Goal: Find specific page/section: Find specific page/section

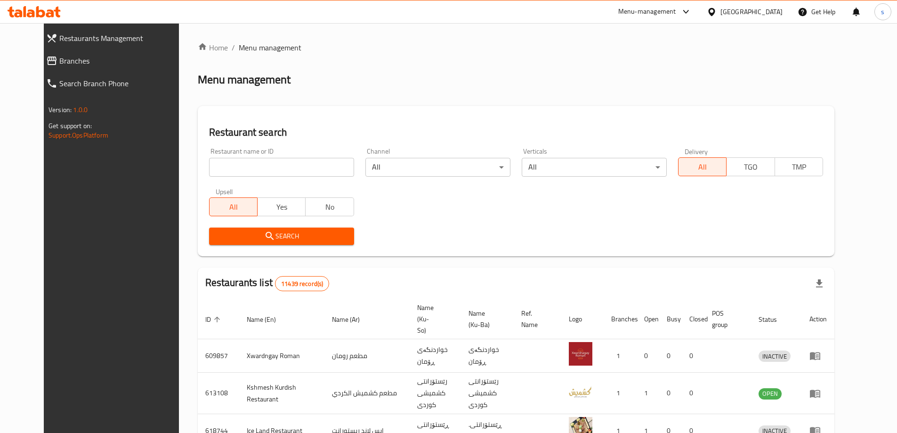
click at [216, 161] on input "search" at bounding box center [281, 167] width 145 height 19
click at [218, 161] on input "search" at bounding box center [281, 167] width 145 height 19
paste input "Falafel W Shawrma Beirut"
type input "Falafel W Shawrma Beirut"
click button "Search" at bounding box center [281, 235] width 145 height 17
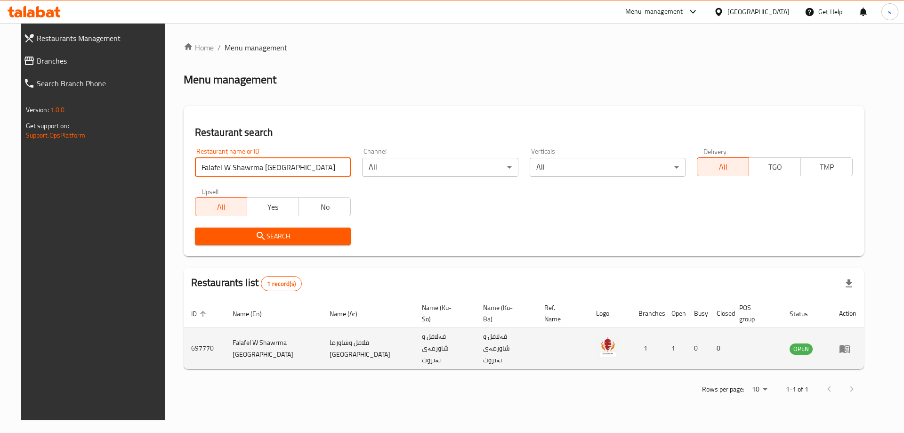
click at [861, 342] on td "enhanced table" at bounding box center [847, 348] width 32 height 41
click at [850, 345] on icon "enhanced table" at bounding box center [844, 349] width 10 height 8
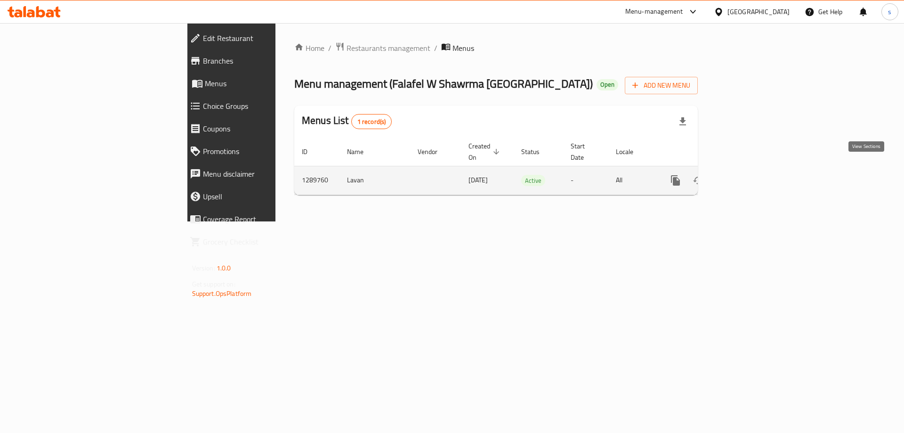
click at [749, 175] on icon "enhanced table" at bounding box center [743, 180] width 11 height 11
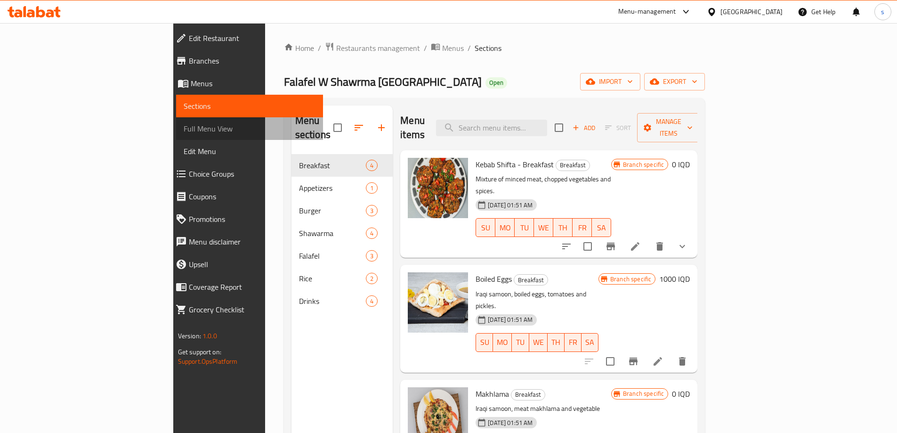
click at [184, 128] on span "Full Menu View" at bounding box center [250, 128] width 132 height 11
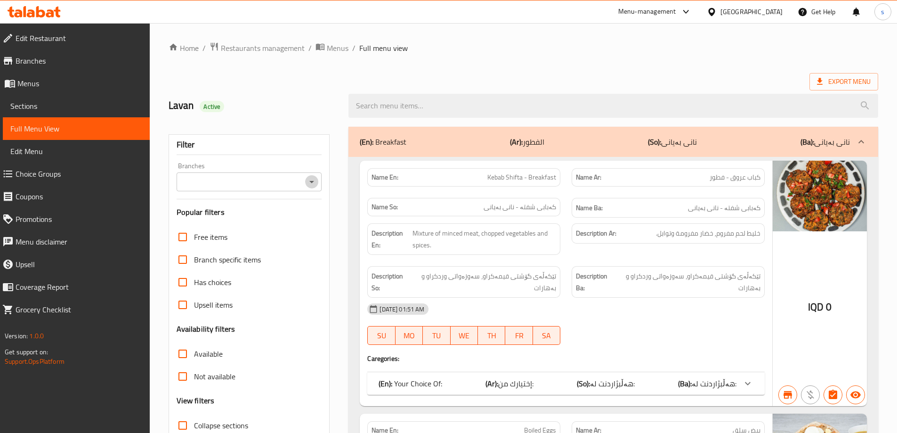
click at [316, 182] on icon "Open" at bounding box center [311, 181] width 11 height 11
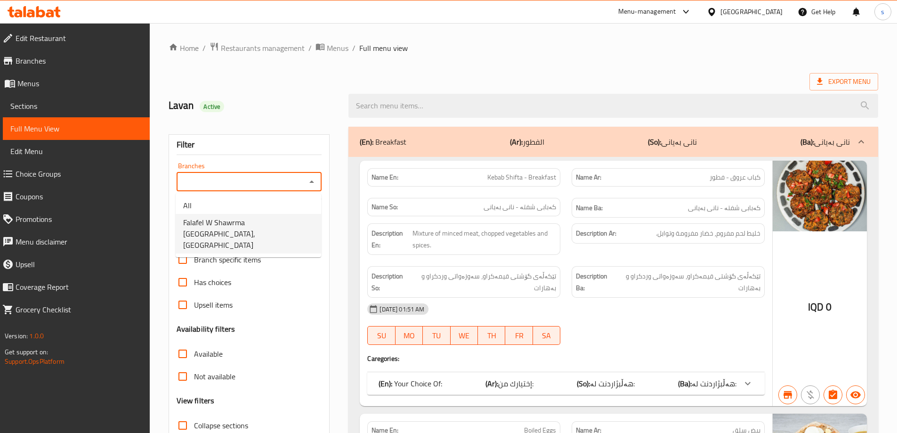
click at [297, 224] on span "Falafel W Shawrma Beirut, Al-talbiya" at bounding box center [248, 234] width 130 height 34
type input "Falafel W Shawrma Beirut, Al-talbiya"
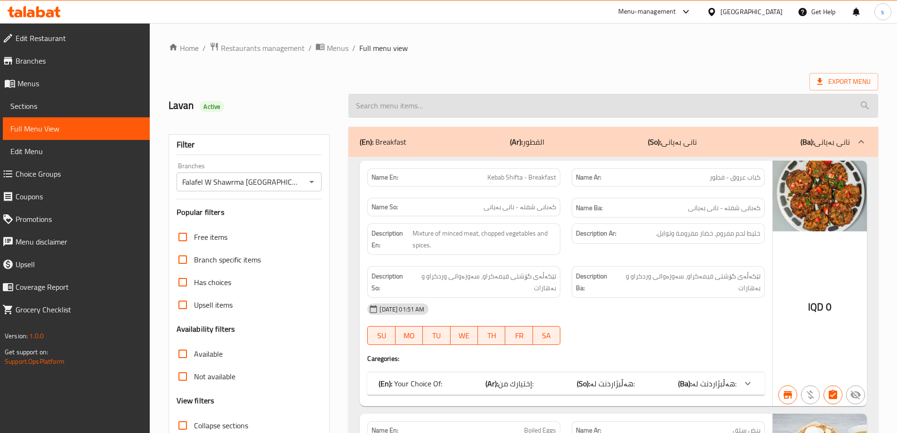
click at [377, 107] on input "search" at bounding box center [613, 106] width 530 height 24
paste input "Arabic Shawarma Meals"
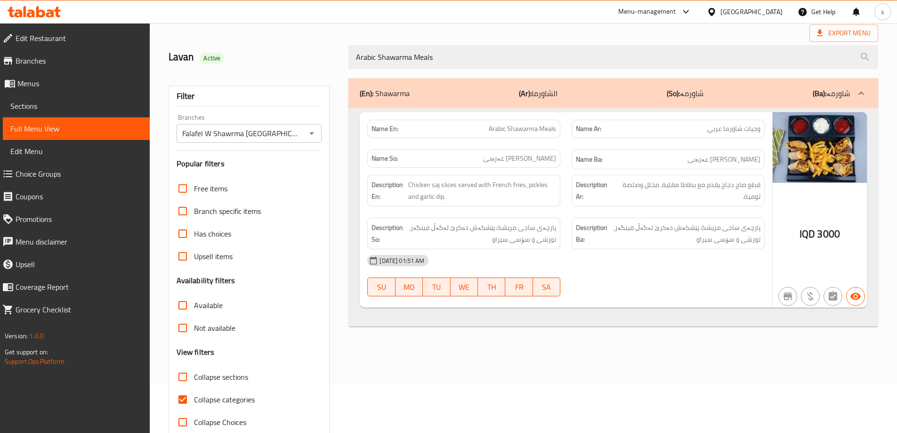
scroll to position [68, 0]
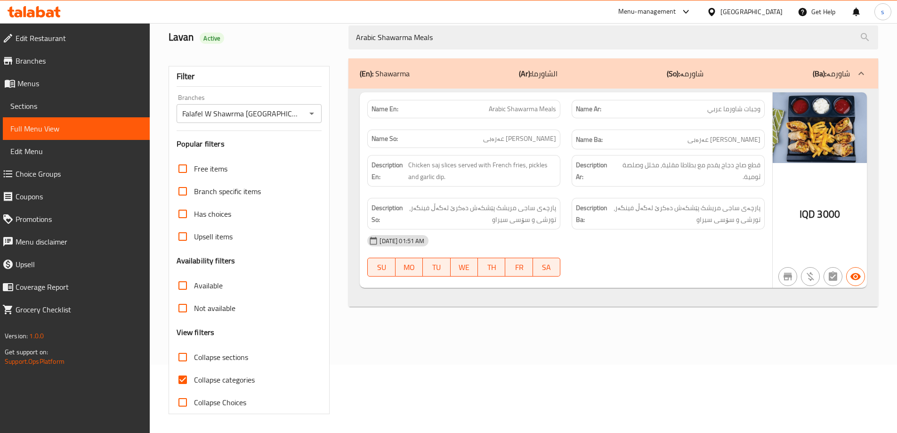
type input "Arabic Shawarma Meals"
click at [187, 385] on input "Collapse categories" at bounding box center [182, 379] width 23 height 23
checkbox input "false"
click at [53, 99] on link "Sections" at bounding box center [76, 106] width 147 height 23
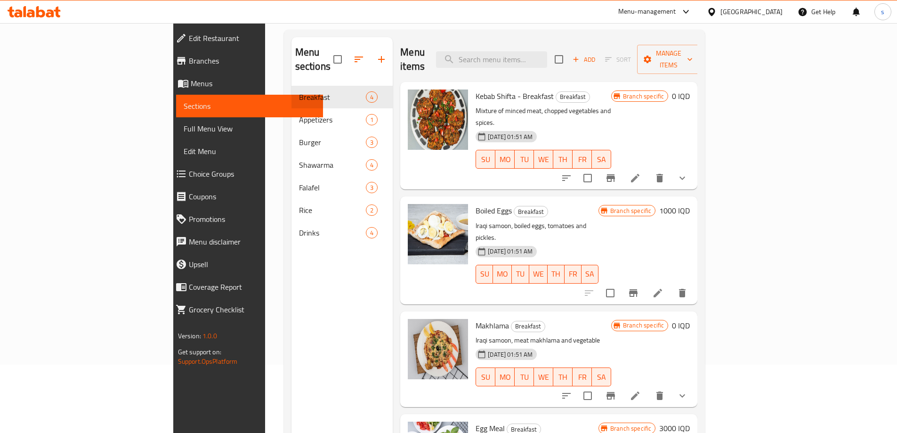
click at [37, 9] on icon at bounding box center [40, 11] width 9 height 11
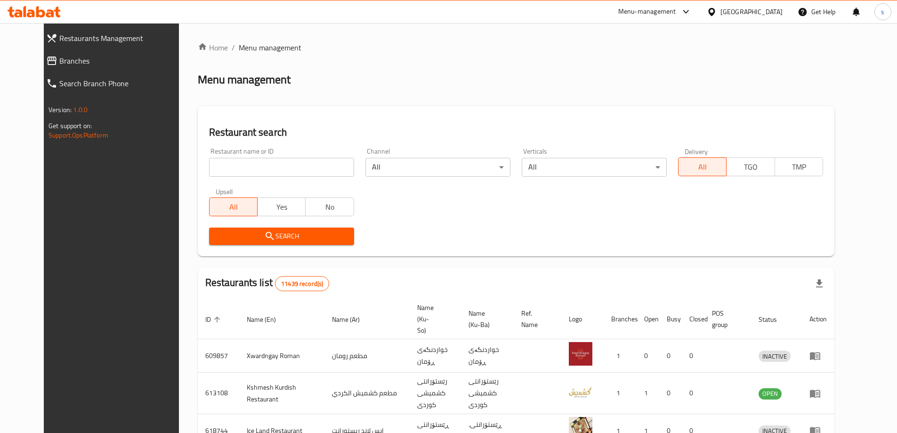
click at [245, 167] on input "search" at bounding box center [281, 167] width 145 height 19
paste input "Indian Food Point, ankawa"
click button "Search" at bounding box center [281, 235] width 145 height 17
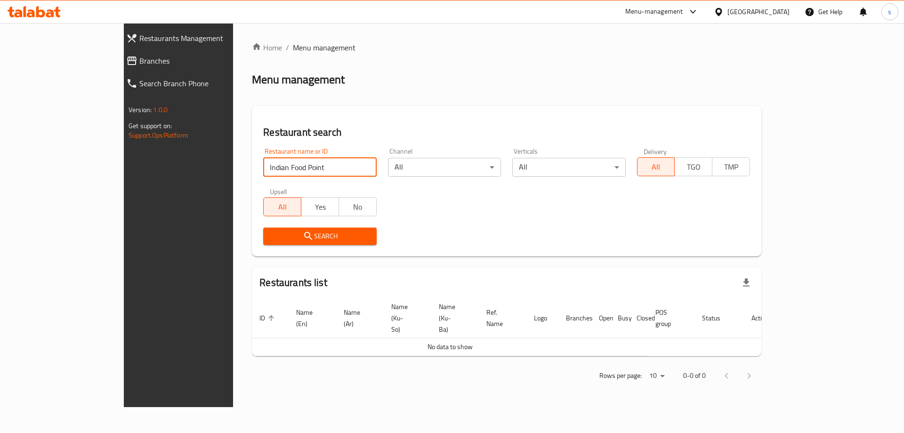
type input "Indian Food Point"
click button "Search" at bounding box center [319, 235] width 113 height 17
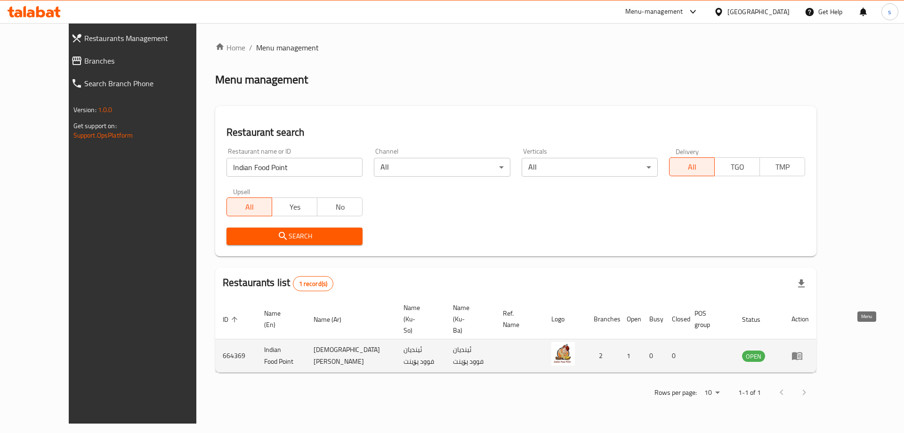
click at [802, 352] on icon "enhanced table" at bounding box center [797, 356] width 10 height 8
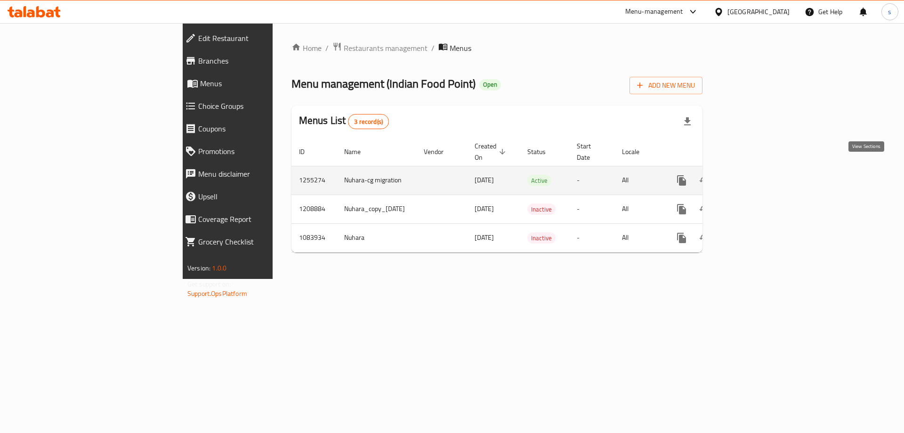
click at [755, 175] on icon "enhanced table" at bounding box center [749, 180] width 11 height 11
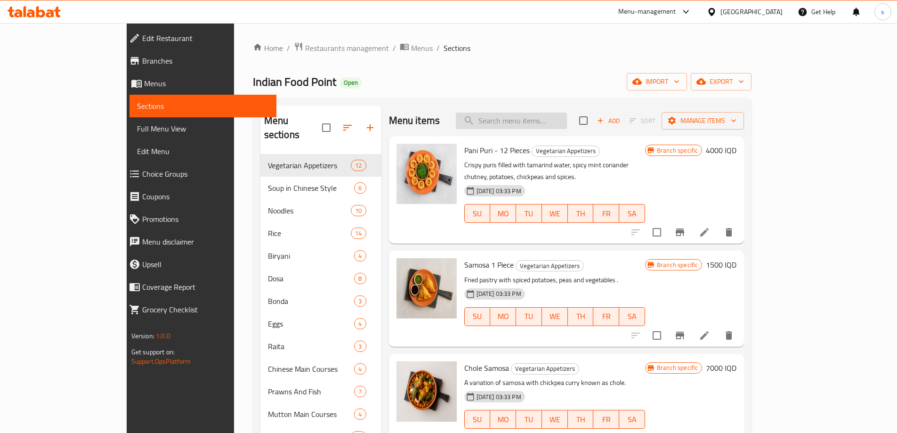
click at [552, 125] on input "search" at bounding box center [511, 120] width 111 height 16
paste input "Indian Food Point, ankawa"
type input "Indian Food Point, ankawa"
paste input "Chicken Lollipop - 6 Pieces"
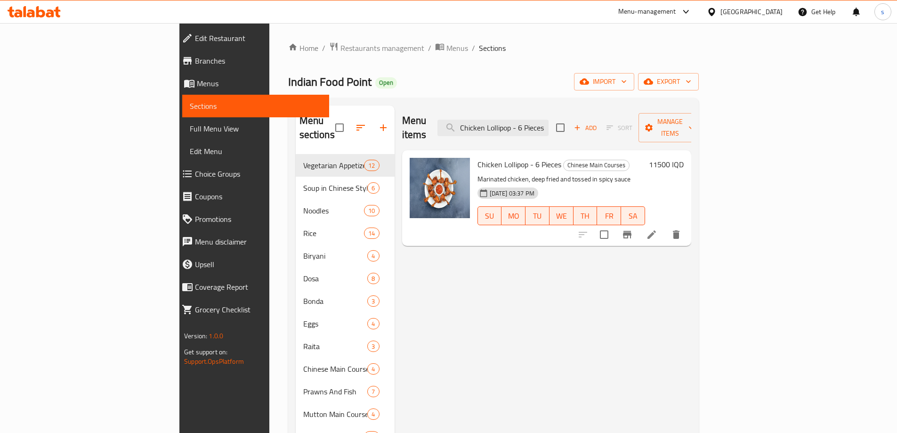
type input "Chicken Lollipop - 6 Pieces"
click at [665, 226] on li at bounding box center [651, 234] width 26 height 17
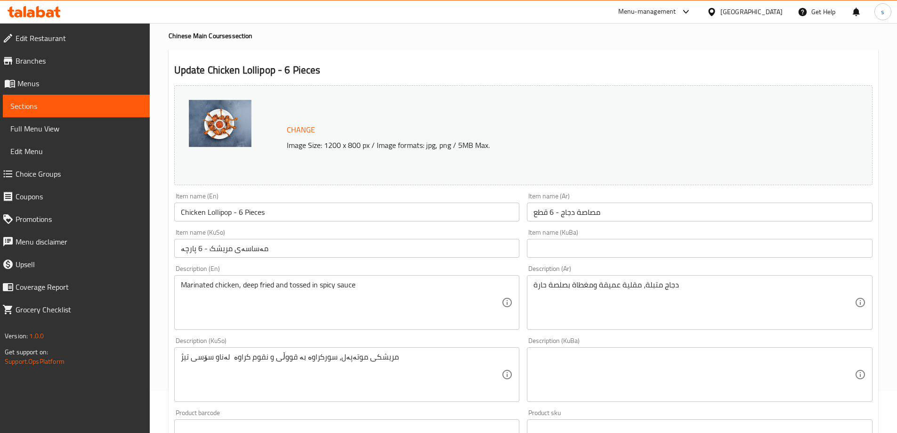
scroll to position [41, 0]
click at [47, 134] on span "Full Menu View" at bounding box center [76, 128] width 132 height 11
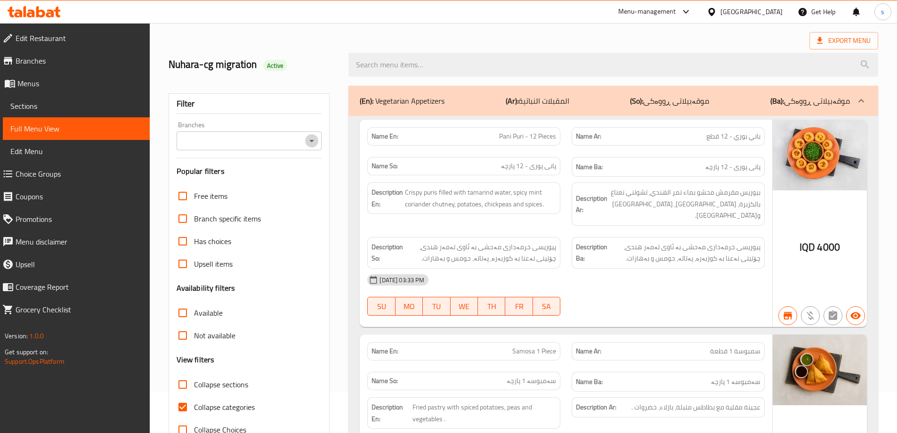
click at [313, 140] on icon "Open" at bounding box center [311, 141] width 5 height 2
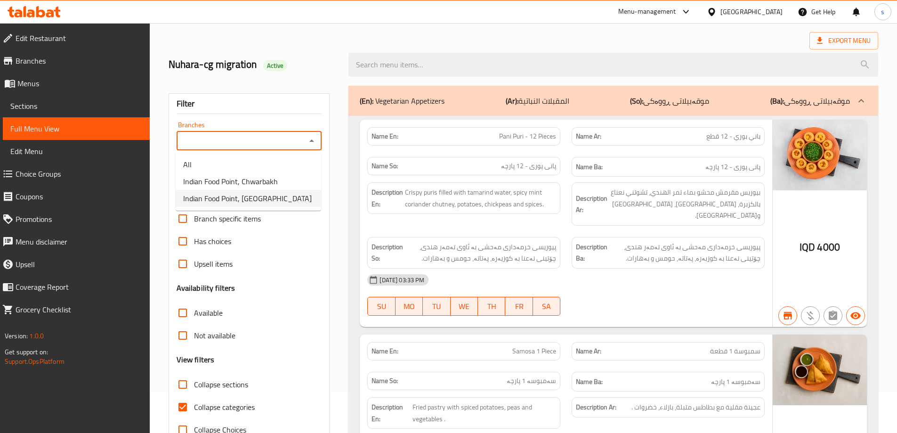
click at [287, 197] on li "Indian Food Point, Ankawa" at bounding box center [248, 198] width 145 height 17
type input "Indian Food Point, Ankawa"
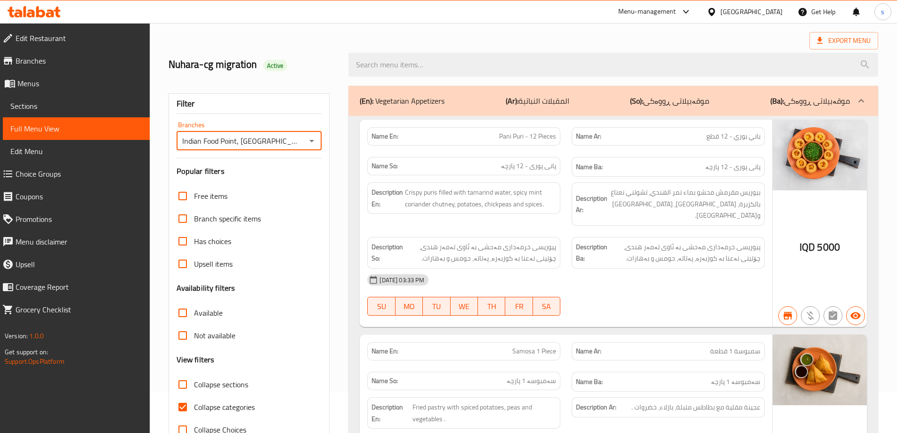
click at [182, 409] on input "Collapse categories" at bounding box center [182, 406] width 23 height 23
checkbox input "false"
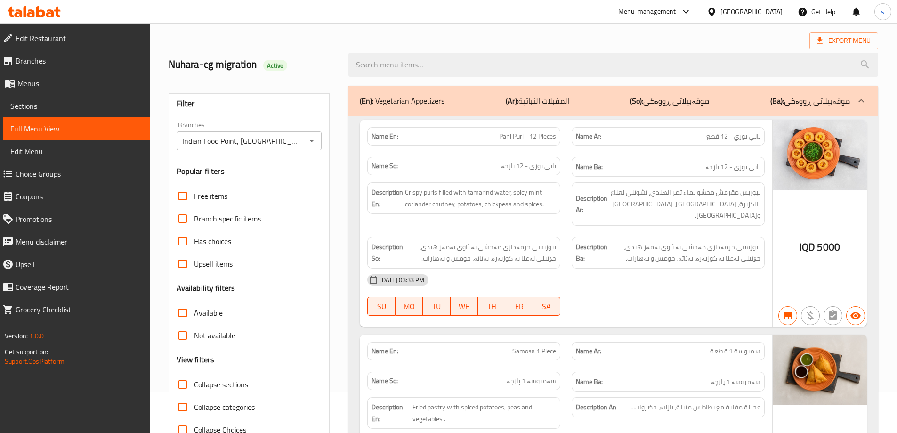
click at [187, 382] on input "Collapse sections" at bounding box center [182, 384] width 23 height 23
checkbox input "true"
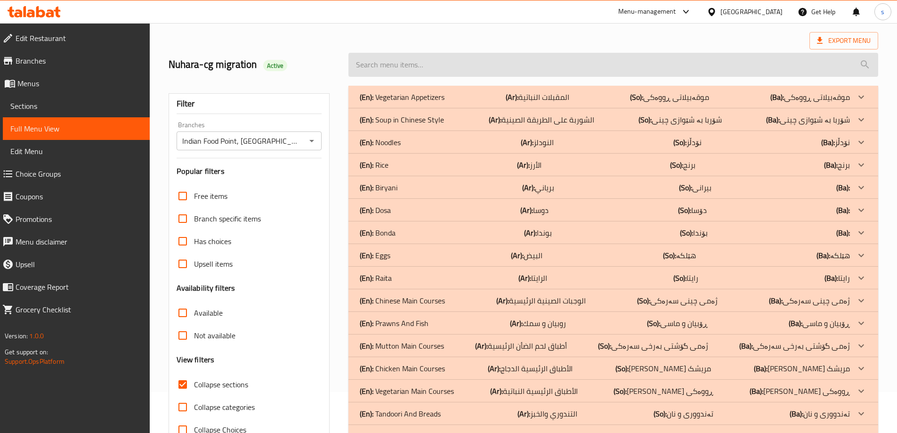
click at [484, 64] on input "search" at bounding box center [613, 65] width 530 height 24
paste input "Chicken Lollipop - 6 Pieces"
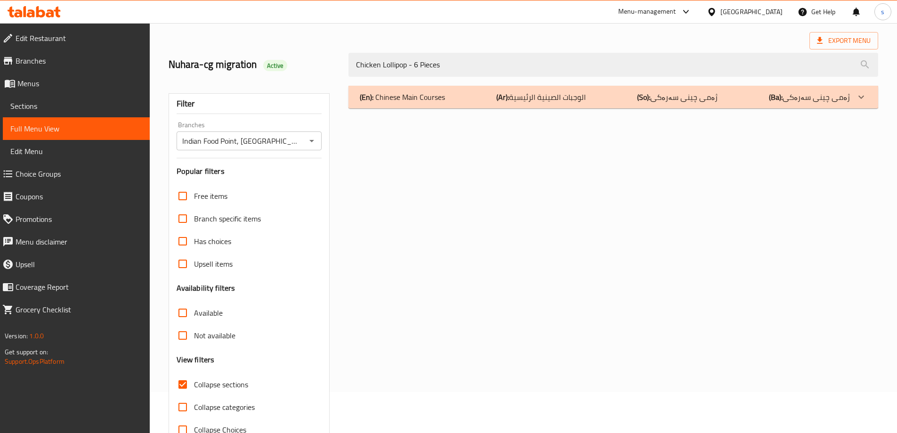
type input "Chicken Lollipop - 6 Pieces"
click at [632, 105] on div "(En): Chinese Main Courses (Ar): الوجبات الصينية الرئيسية (So): ژەمی چینی سەرەک…" at bounding box center [613, 97] width 530 height 23
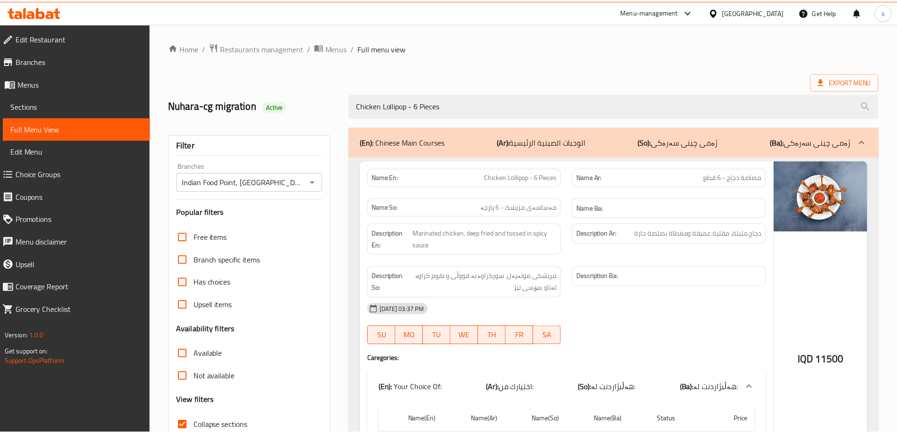
scroll to position [116, 0]
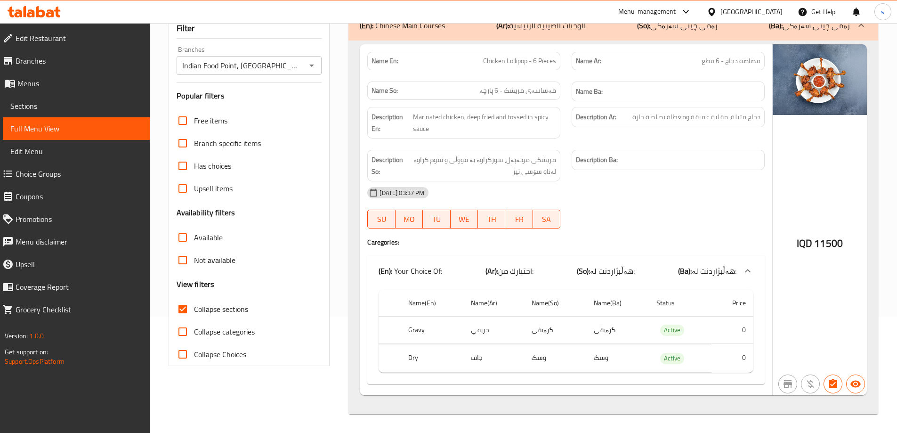
click at [57, 5] on div at bounding box center [34, 11] width 68 height 19
click at [54, 10] on icon at bounding box center [57, 12] width 7 height 11
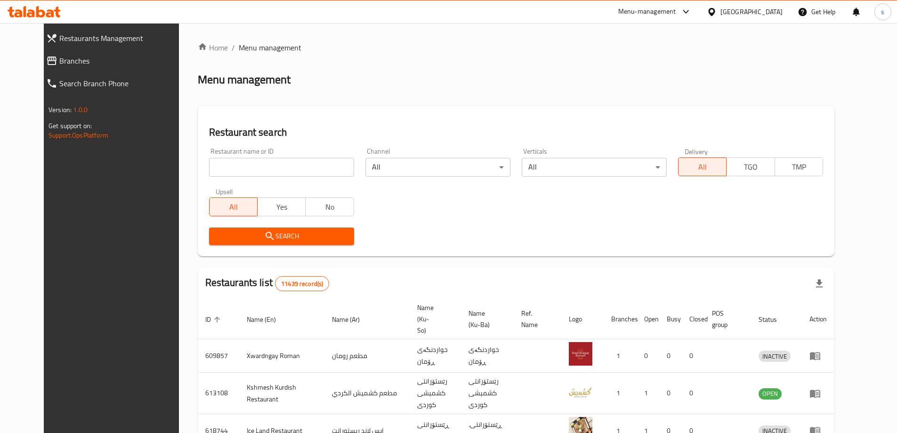
scroll to position [54, 0]
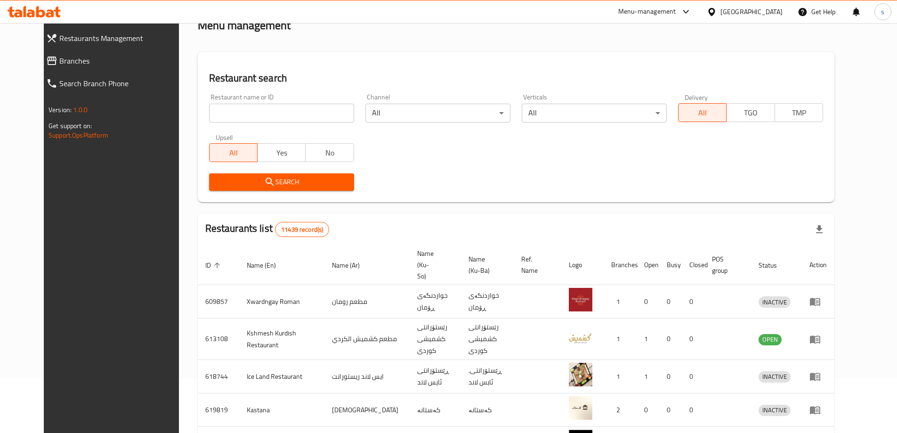
drag, startPoint x: 0, startPoint y: 0, endPoint x: 268, endPoint y: 120, distance: 293.7
click at [268, 120] on input "search" at bounding box center [281, 113] width 145 height 19
paste input "Apaya"
type input "Apaya"
click button "Search" at bounding box center [281, 181] width 145 height 17
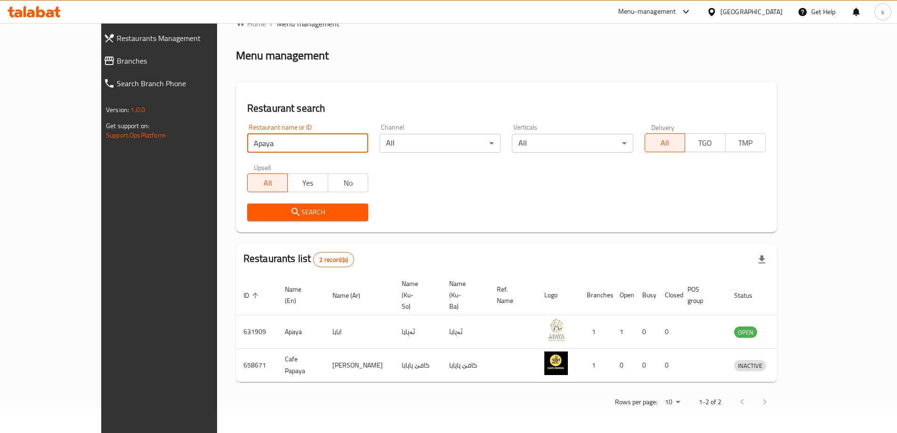
scroll to position [0, 0]
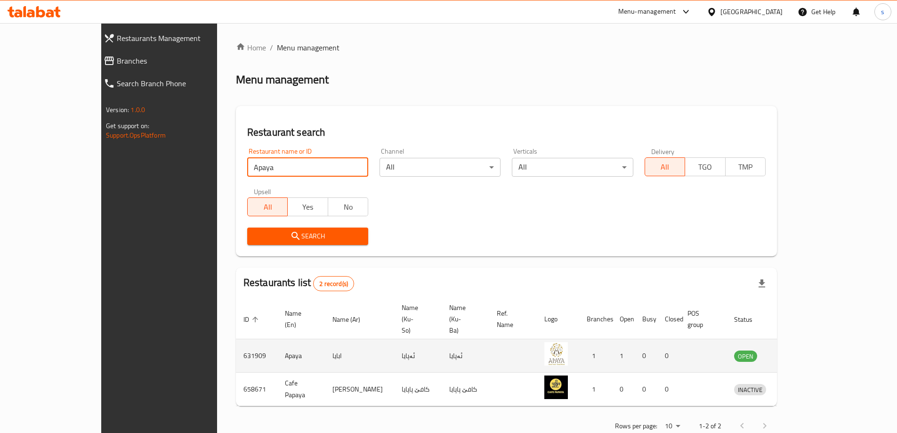
click at [795, 352] on icon "enhanced table" at bounding box center [790, 356] width 10 height 8
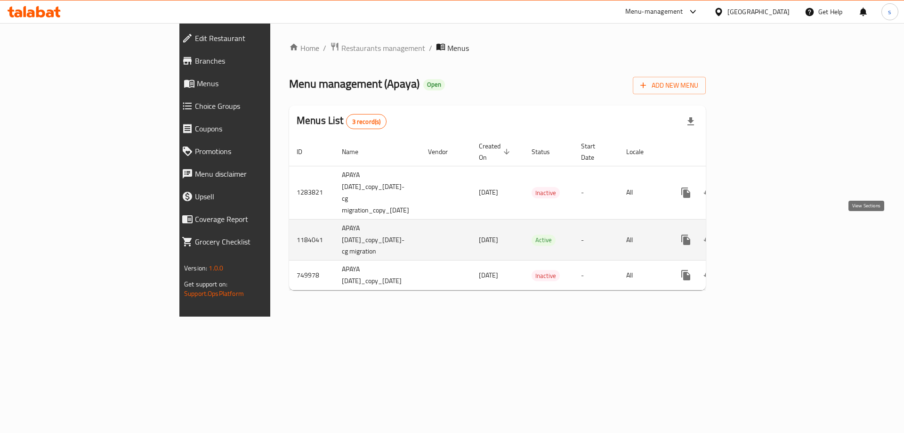
click at [765, 236] on link "enhanced table" at bounding box center [753, 239] width 23 height 23
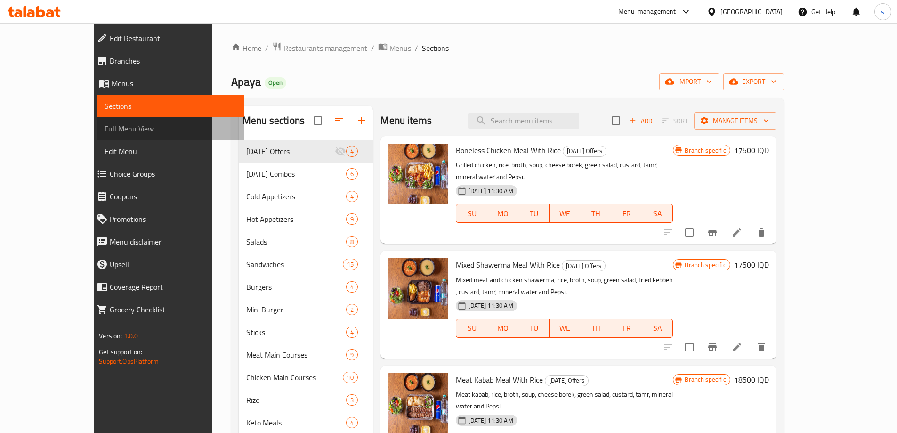
click at [97, 120] on link "Full Menu View" at bounding box center [170, 128] width 147 height 23
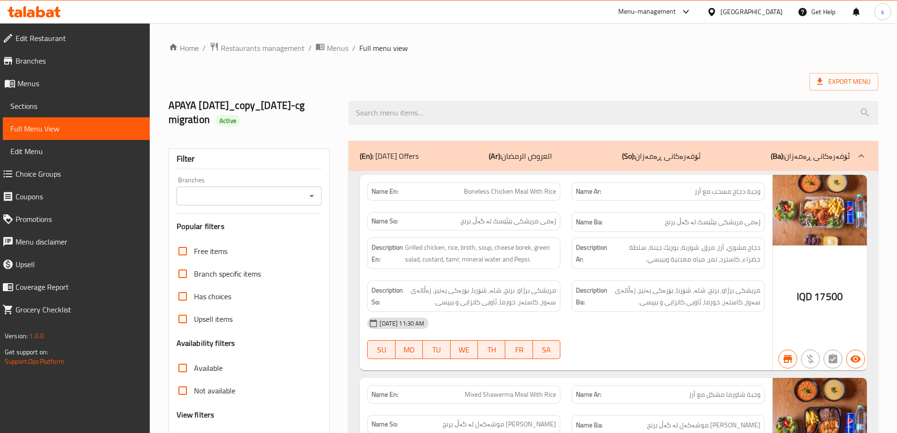
click at [309, 200] on icon "Open" at bounding box center [311, 195] width 11 height 11
click at [289, 244] on li "Apaya, [PERSON_NAME]" at bounding box center [248, 236] width 145 height 17
type input "Apaya, [PERSON_NAME]"
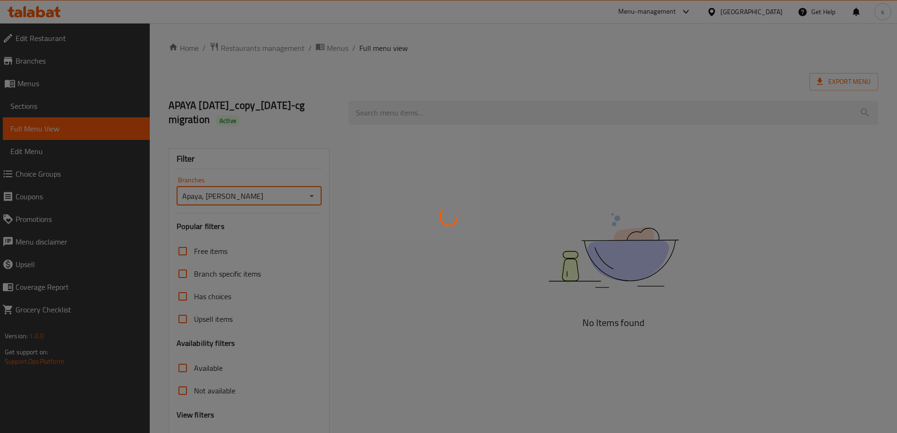
click at [414, 105] on div at bounding box center [448, 216] width 897 height 433
click at [412, 109] on div at bounding box center [448, 216] width 897 height 433
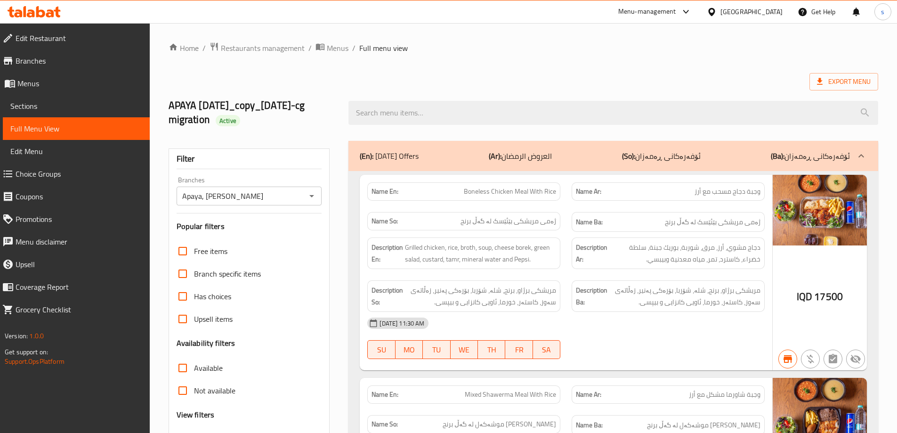
click at [412, 109] on input "search" at bounding box center [613, 113] width 530 height 24
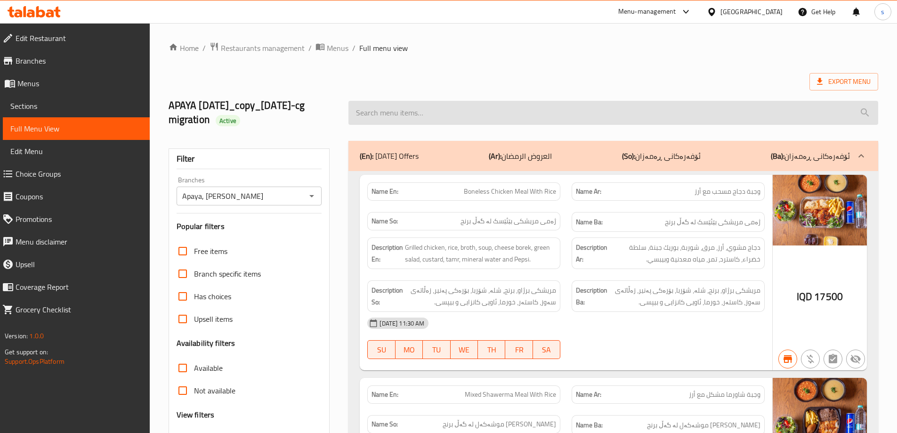
click at [402, 111] on input "search" at bounding box center [613, 113] width 530 height 24
paste input "Grilled Sea Bass"
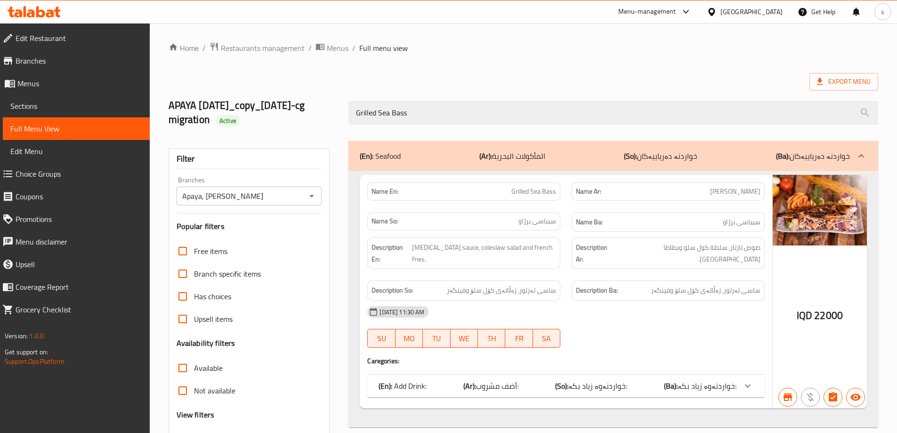
scroll to position [82, 0]
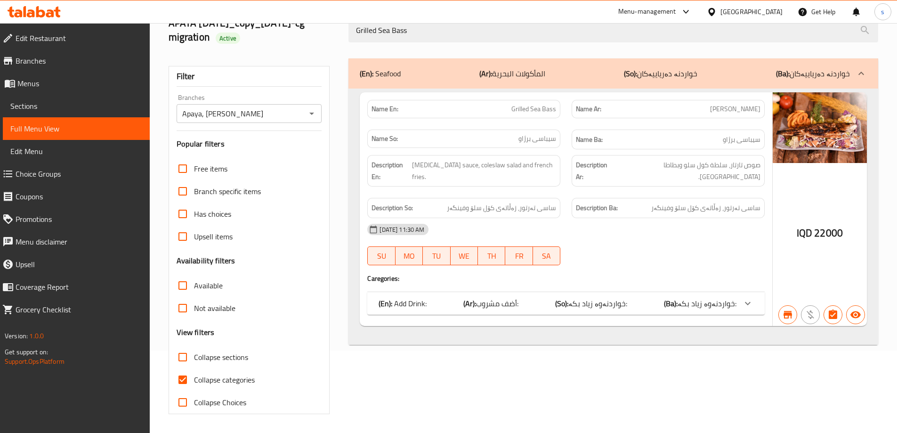
type input "Grilled Sea Bass"
click at [187, 374] on input "Collapse categories" at bounding box center [182, 379] width 23 height 23
checkbox input "false"
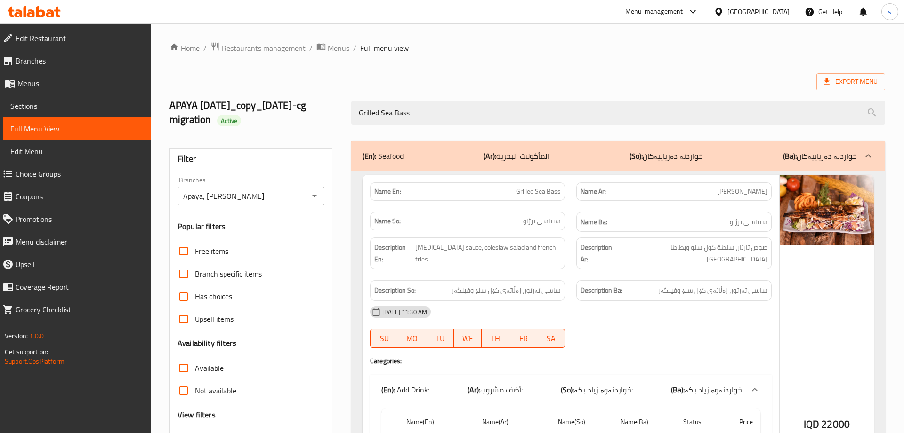
scroll to position [219, 0]
